Goal: Information Seeking & Learning: Learn about a topic

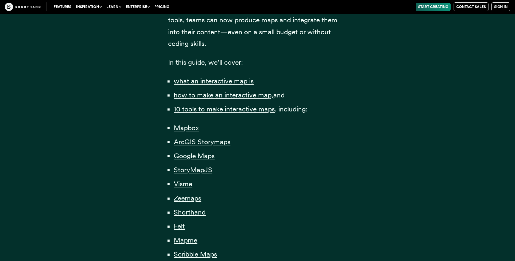
scroll to position [406, 0]
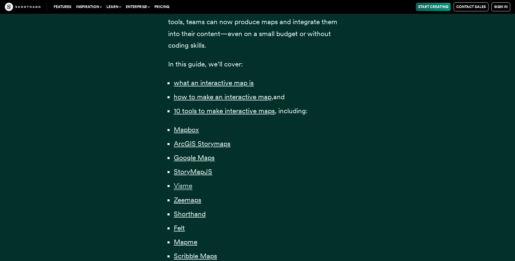
click at [175, 189] on span "Visme" at bounding box center [183, 185] width 18 height 9
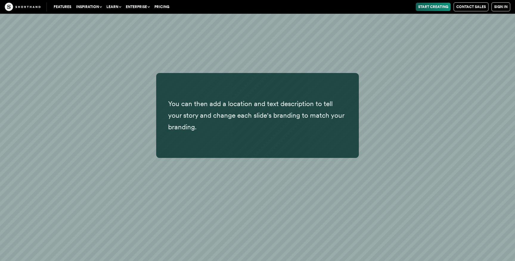
scroll to position [8216, 0]
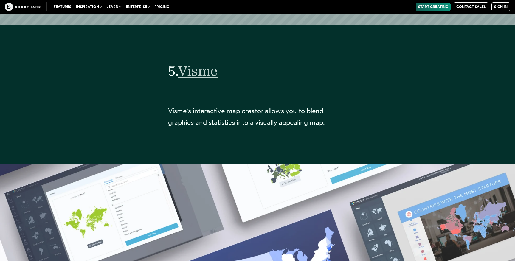
click at [196, 63] on span "Visme" at bounding box center [198, 71] width 40 height 17
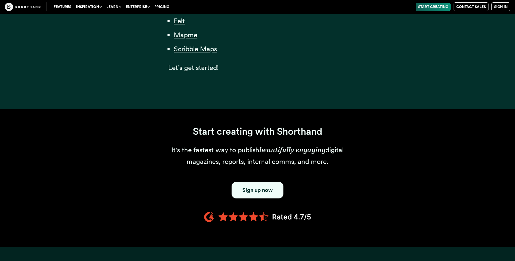
scroll to position [406, 0]
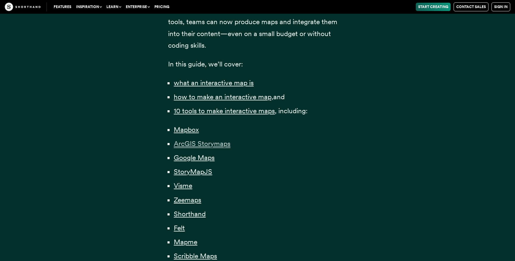
click at [221, 144] on span "ArcGIS Storymaps" at bounding box center [202, 143] width 57 height 9
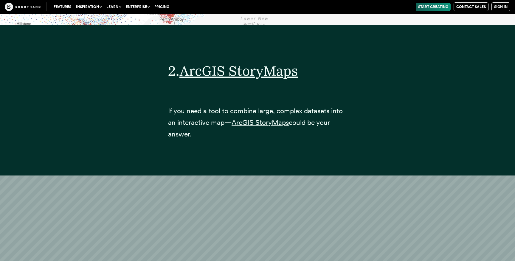
scroll to position [3681, 0]
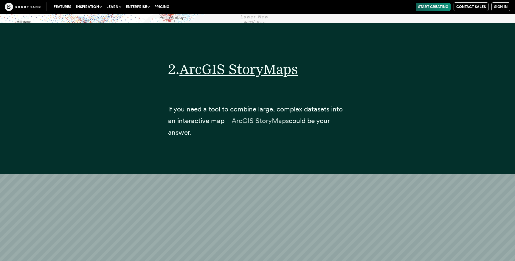
click at [250, 116] on span "ArcGIS StoryMaps" at bounding box center [260, 120] width 57 height 9
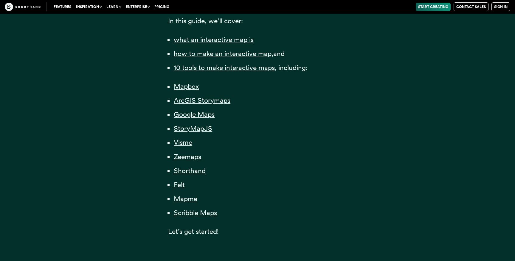
scroll to position [459, 0]
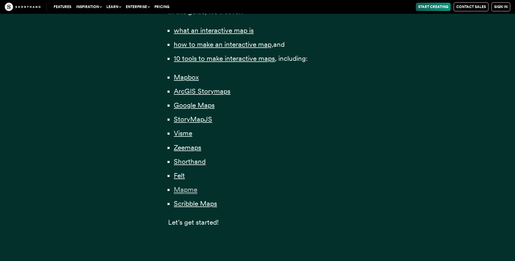
click at [192, 191] on span "Mapme" at bounding box center [186, 189] width 24 height 9
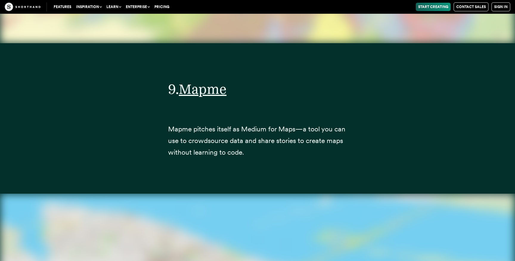
scroll to position [13131, 0]
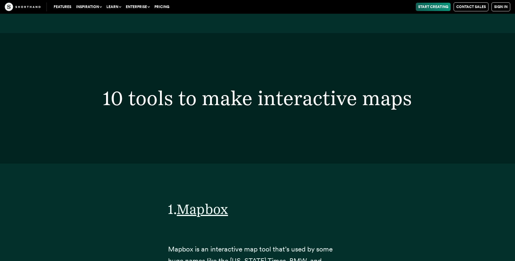
scroll to position [459, 0]
